Goal: Information Seeking & Learning: Learn about a topic

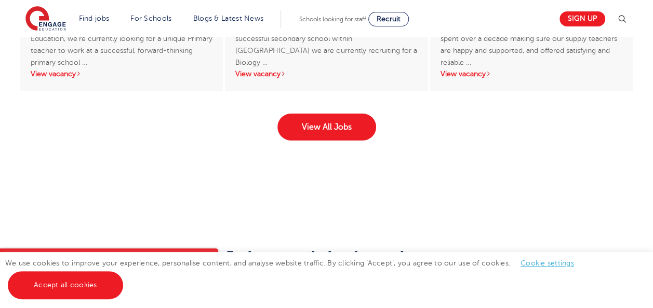
scroll to position [1739, 0]
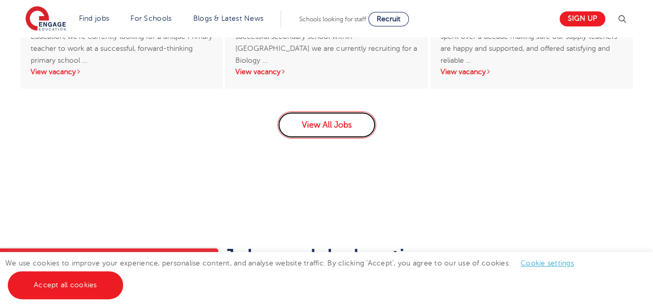
click at [307, 112] on link "View All Jobs" at bounding box center [326, 125] width 99 height 27
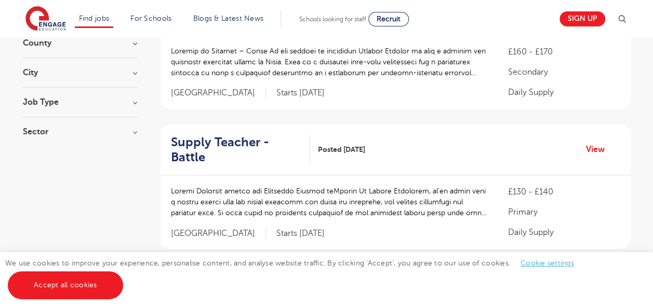
scroll to position [97, 0]
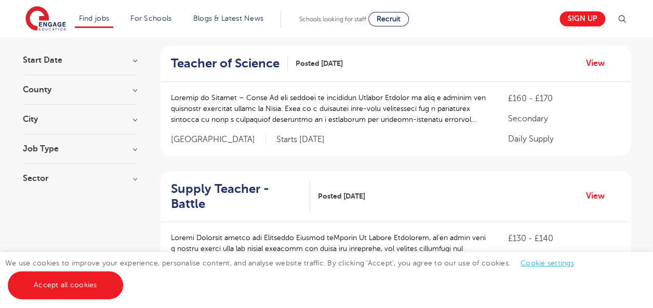
click at [132, 119] on h3 "City" at bounding box center [80, 119] width 114 height 8
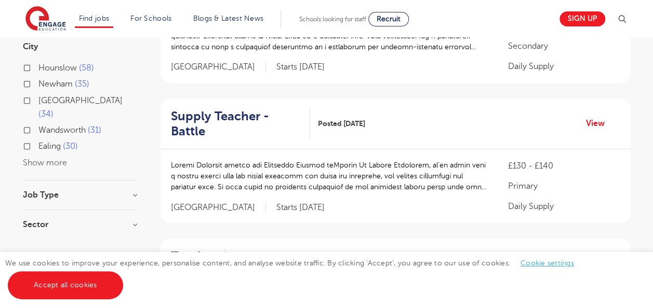
scroll to position [170, 0]
click at [51, 158] on button "Show more" at bounding box center [45, 162] width 44 height 9
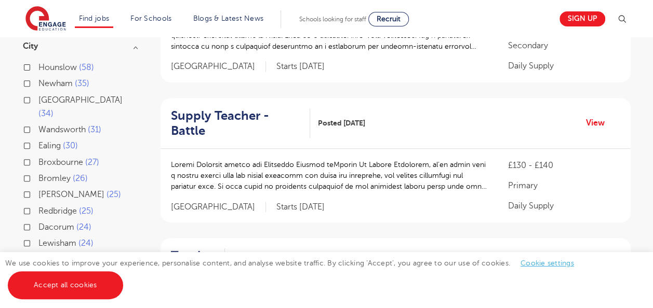
click at [47, 174] on span "Bromley" at bounding box center [54, 178] width 32 height 9
click at [45, 174] on input "Bromley 26" at bounding box center [41, 177] width 7 height 7
checkbox input "true"
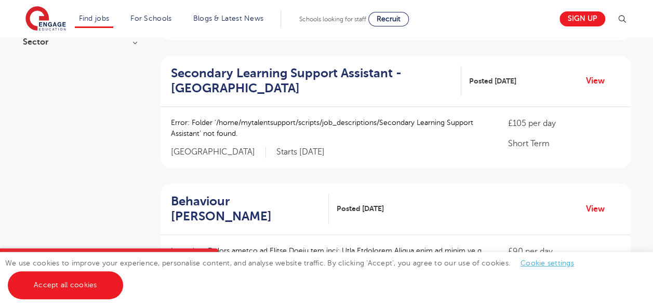
scroll to position [610, 0]
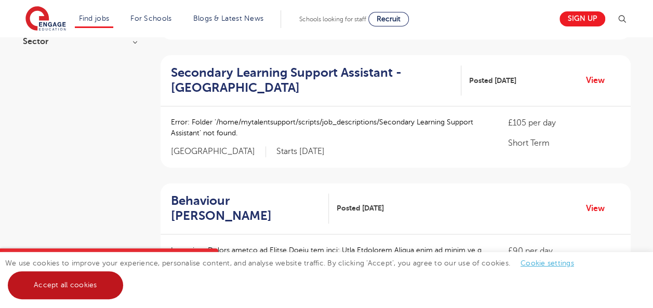
click at [81, 285] on link "Accept all cookies" at bounding box center [65, 286] width 115 height 28
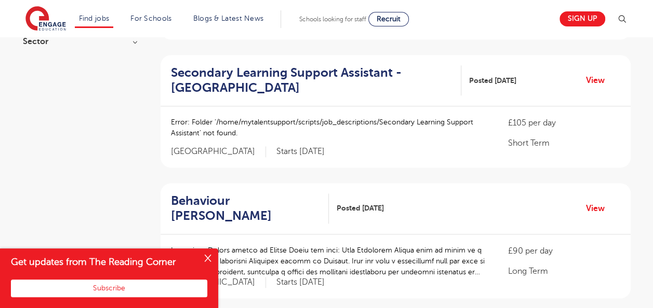
click at [207, 259] on button "Close" at bounding box center [207, 259] width 21 height 21
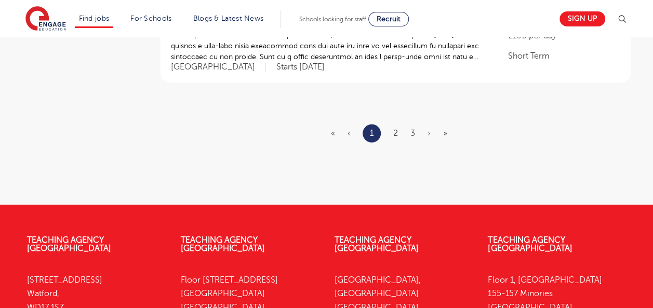
scroll to position [1348, 0]
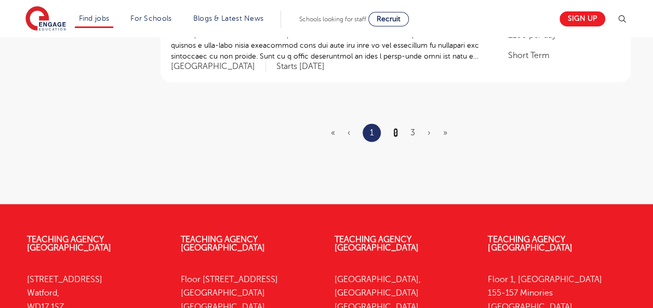
click at [396, 131] on link "2" at bounding box center [395, 132] width 5 height 9
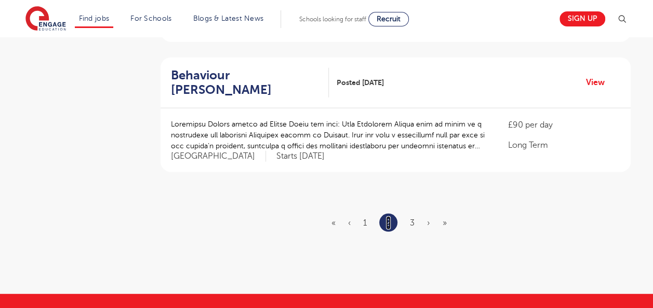
scroll to position [1251, 0]
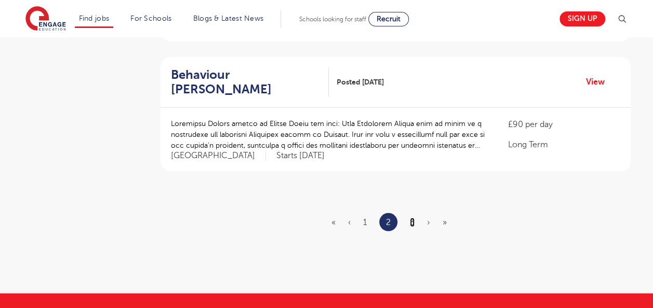
click at [410, 222] on link "3" at bounding box center [412, 222] width 5 height 9
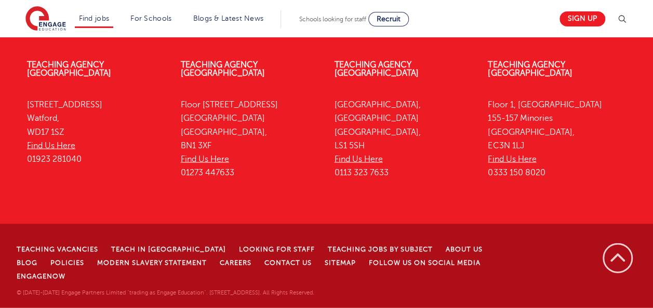
scroll to position [0, 0]
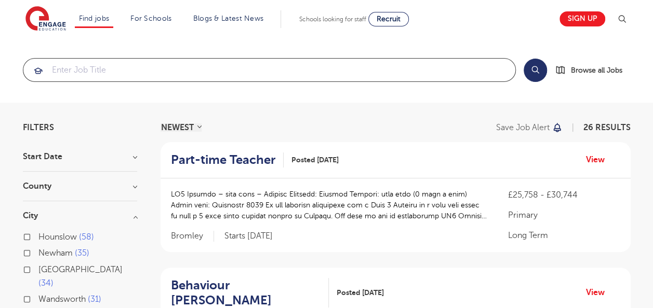
click at [239, 70] on input "search" at bounding box center [269, 70] width 492 height 23
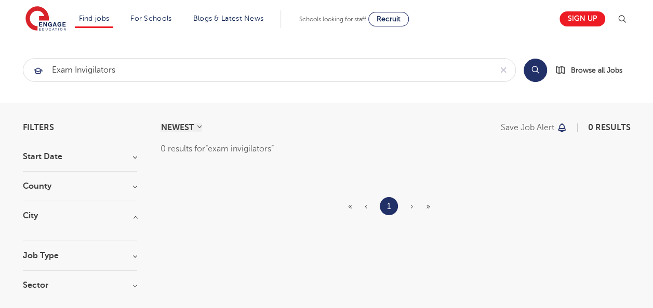
click at [536, 70] on button "Search" at bounding box center [534, 70] width 23 height 23
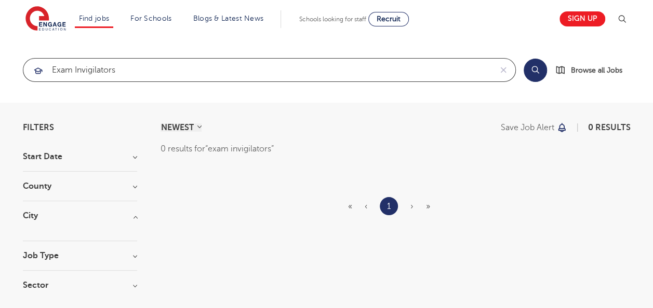
click at [72, 68] on input "exam invigilators" at bounding box center [257, 70] width 468 height 23
type input "invigilators"
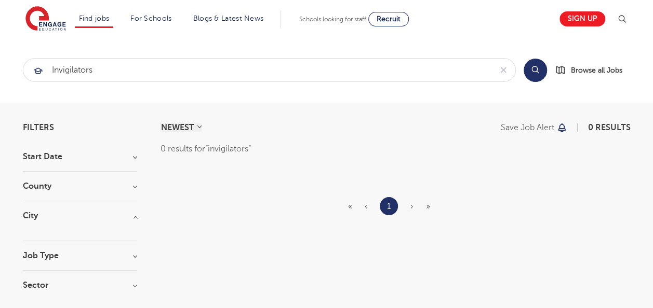
click at [538, 72] on button "Search" at bounding box center [534, 70] width 23 height 23
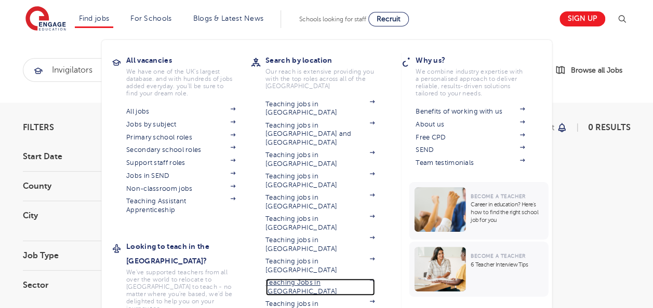
click at [338, 279] on link "Teaching Jobs in [GEOGRAPHIC_DATA]" at bounding box center [319, 287] width 109 height 17
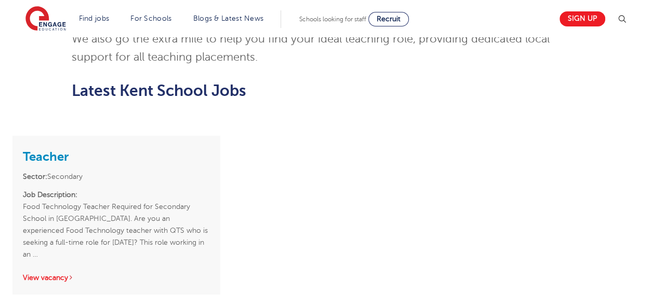
scroll to position [1459, 0]
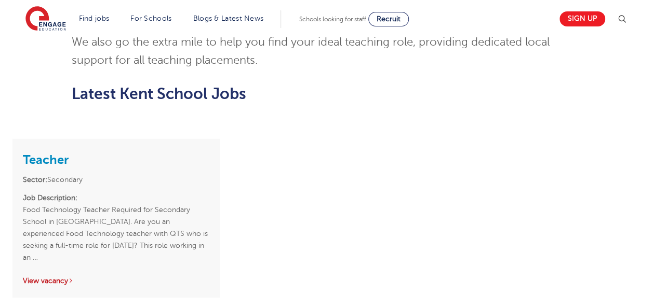
click at [53, 277] on link "View vacancy" at bounding box center [48, 281] width 51 height 8
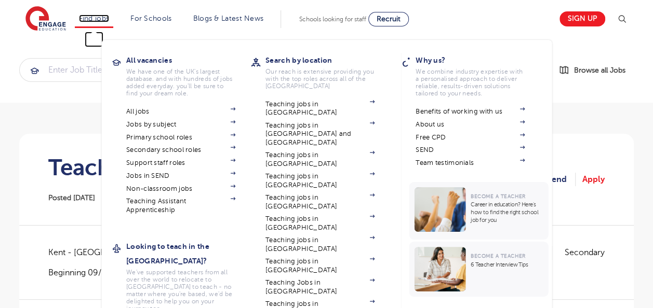
click at [101, 18] on link "Find jobs" at bounding box center [94, 19] width 31 height 8
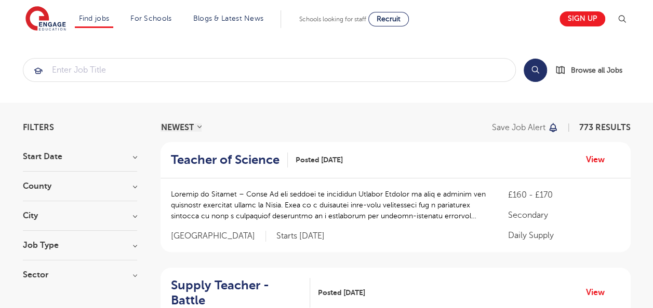
click at [91, 190] on div "County [GEOGRAPHIC_DATA] 507 [GEOGRAPHIC_DATA] 115 [GEOGRAPHIC_DATA] 34 [GEOGRA…" at bounding box center [80, 191] width 114 height 19
click at [134, 186] on h3 "County" at bounding box center [80, 186] width 114 height 8
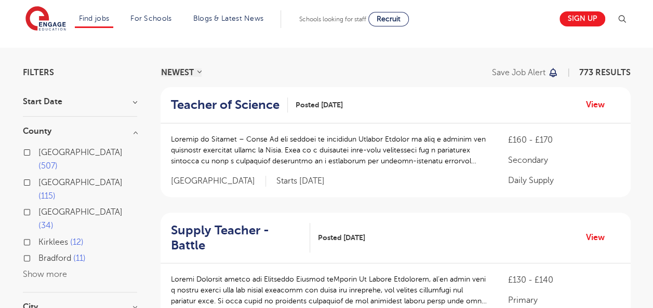
scroll to position [70, 0]
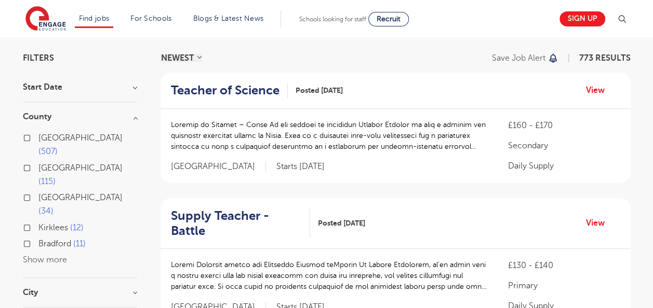
click at [50, 139] on span "[GEOGRAPHIC_DATA]" at bounding box center [80, 137] width 84 height 9
click at [45, 139] on input "London 507" at bounding box center [41, 136] width 7 height 7
checkbox input "true"
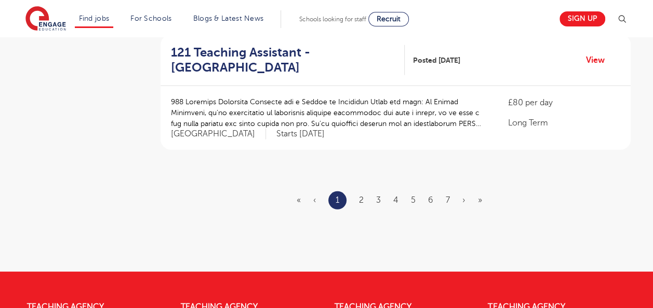
scroll to position [1283, 0]
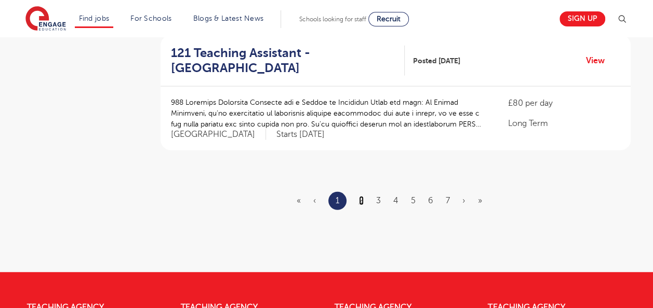
click at [361, 196] on link "2" at bounding box center [361, 200] width 5 height 9
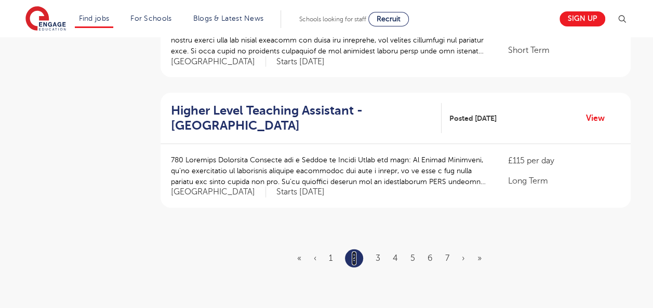
scroll to position [1232, 0]
